Goal: Transaction & Acquisition: Purchase product/service

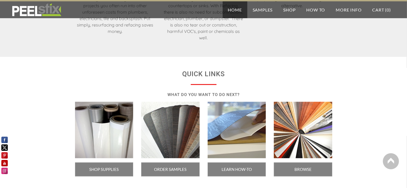
scroll to position [948, 0]
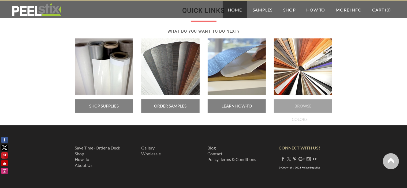
click at [298, 104] on span "BROWSE COLORS" at bounding box center [303, 106] width 58 height 14
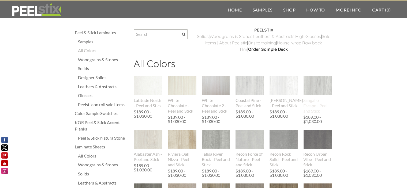
click at [313, 90] on img at bounding box center [317, 85] width 29 height 37
click at [147, 85] on img at bounding box center [148, 85] width 29 height 19
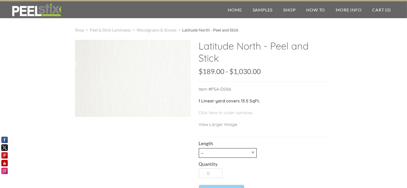
click at [254, 154] on select "-- 3LY 10LY 15LY 30LY" at bounding box center [228, 153] width 58 height 10
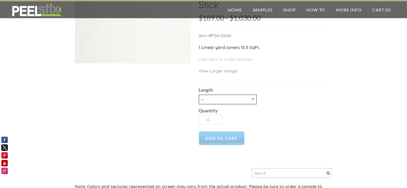
scroll to position [55, 0]
click at [252, 99] on select "-- 3LY 10LY 15LY 30LY" at bounding box center [228, 99] width 58 height 10
select select "10LY"
click at [199, 94] on select "-- 3LY 10LY 15LY 30LY" at bounding box center [228, 99] width 58 height 10
type input "1"
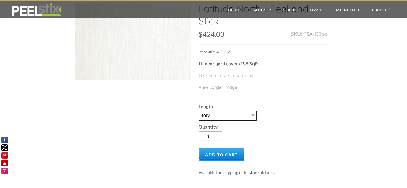
scroll to position [37, 0]
click at [251, 114] on select "-- 3LY 10LY 15LY 30LY" at bounding box center [228, 116] width 58 height 10
select select "3LY"
click at [199, 111] on select "-- 3LY 10LY 15LY 30LY" at bounding box center [228, 116] width 58 height 10
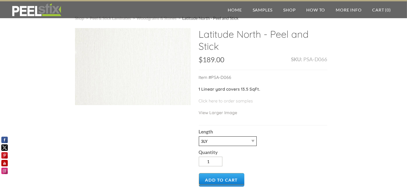
scroll to position [0, 0]
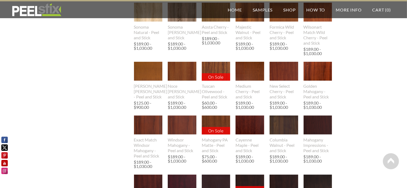
scroll to position [536, 0]
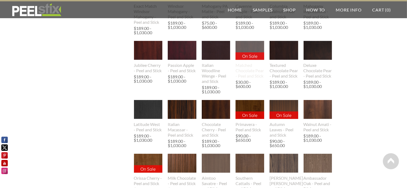
click at [245, 48] on img at bounding box center [249, 50] width 29 height 19
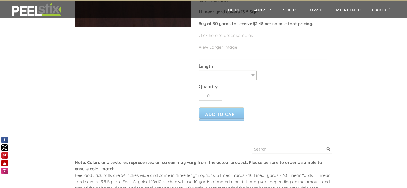
scroll to position [86, 0]
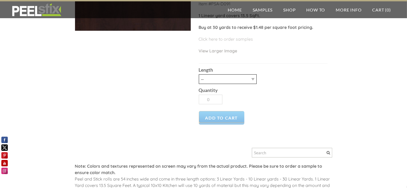
click at [253, 77] on select "-- 1 LY 3LY 10LY 30LY" at bounding box center [228, 79] width 58 height 10
select select "3LY"
click at [199, 74] on select "-- 1 LY 3LY 10LY 30LY" at bounding box center [228, 79] width 58 height 10
type input "1"
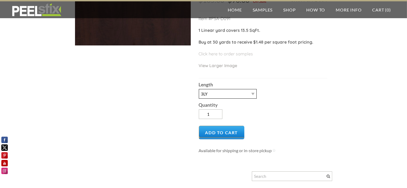
scroll to position [78, 0]
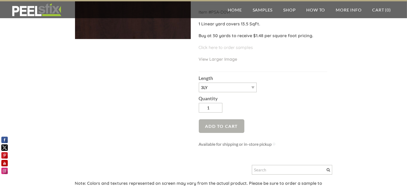
click at [228, 127] on span "Add to Cart" at bounding box center [222, 126] width 46 height 14
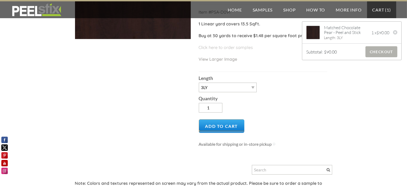
click at [379, 53] on span "Checkout" at bounding box center [381, 51] width 32 height 11
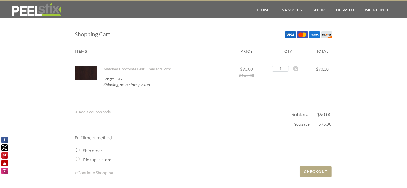
scroll to position [134, 0]
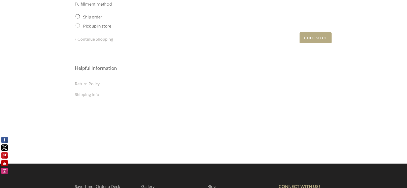
click at [76, 15] on div "Ship order" at bounding box center [204, 17] width 257 height 6
click at [77, 16] on input "Ship order" at bounding box center [78, 16] width 4 height 4
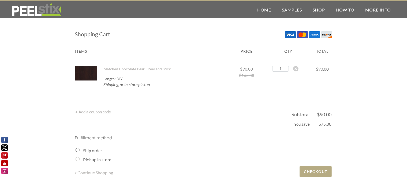
click at [77, 150] on input "Ship order" at bounding box center [78, 150] width 4 height 4
click at [78, 150] on input "Ship order" at bounding box center [78, 150] width 4 height 4
click at [79, 150] on input "Ship order" at bounding box center [78, 150] width 4 height 4
click at [309, 169] on span "Checkout" at bounding box center [315, 171] width 32 height 11
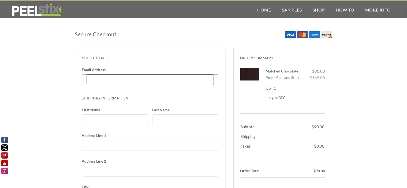
click at [104, 80] on input "Email Address Enter code" at bounding box center [150, 79] width 127 height 11
type input "[PERSON_NAME][EMAIL_ADDRESS][DOMAIN_NAME]"
click at [117, 123] on input "First Name" at bounding box center [115, 120] width 66 height 11
type input "Michael"
type input "Wallace"
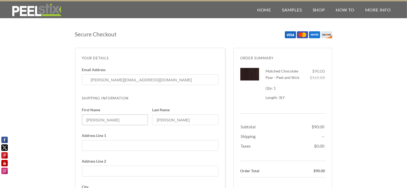
type input "[STREET_ADDRESS]"
select select "ME"
type input "2072172216"
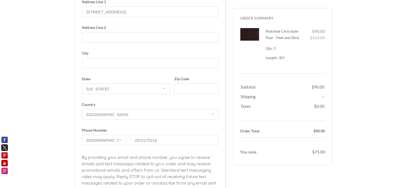
scroll to position [268, 0]
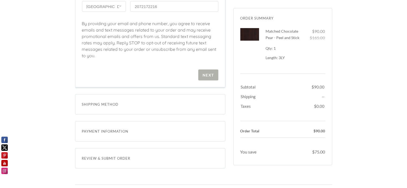
click at [206, 74] on div "Next" at bounding box center [208, 75] width 12 height 5
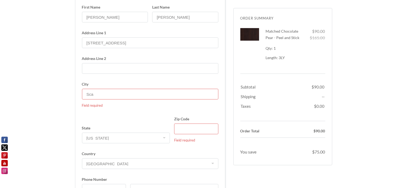
type input "Scarborough"
type input "04074"
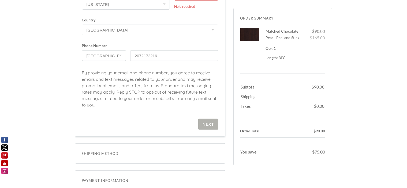
click at [208, 125] on div "Next" at bounding box center [208, 124] width 12 height 5
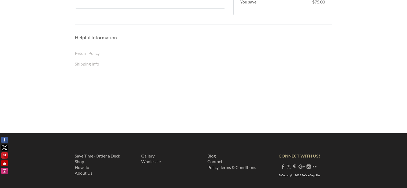
scroll to position [253, 0]
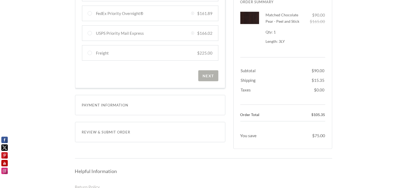
click at [206, 75] on div "Next" at bounding box center [208, 76] width 12 height 5
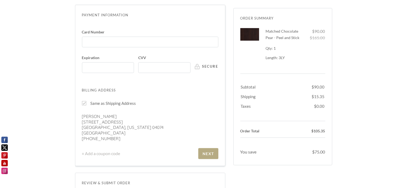
scroll to position [141, 0]
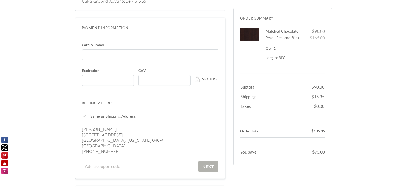
click at [208, 167] on div "Next" at bounding box center [208, 166] width 12 height 5
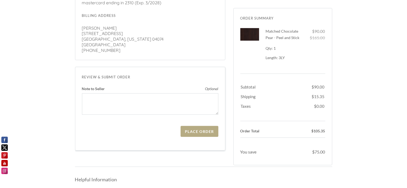
scroll to position [189, 0]
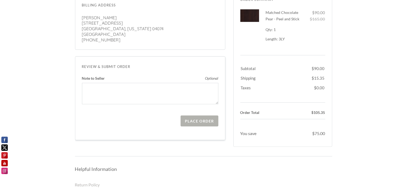
click at [197, 124] on span "Place Order" at bounding box center [199, 121] width 37 height 11
